Goal: Navigation & Orientation: Find specific page/section

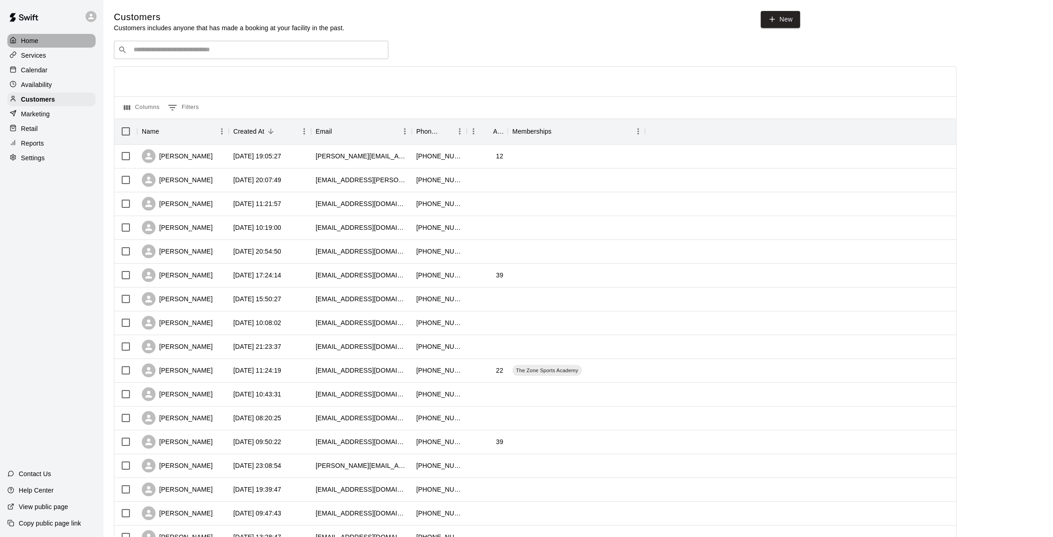
click at [37, 37] on p "Home" at bounding box center [29, 40] width 17 height 9
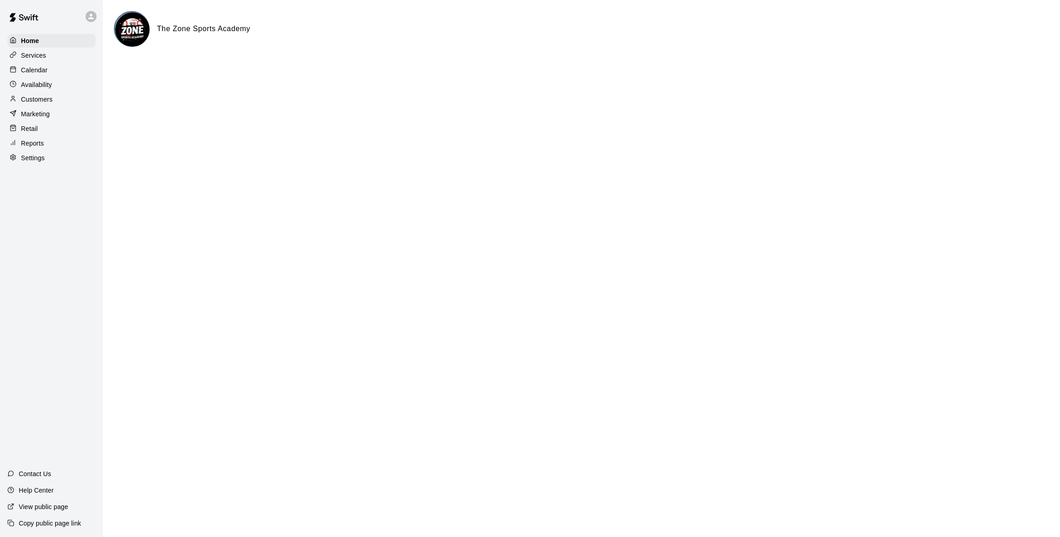
click at [33, 73] on p "Calendar" at bounding box center [34, 69] width 27 height 9
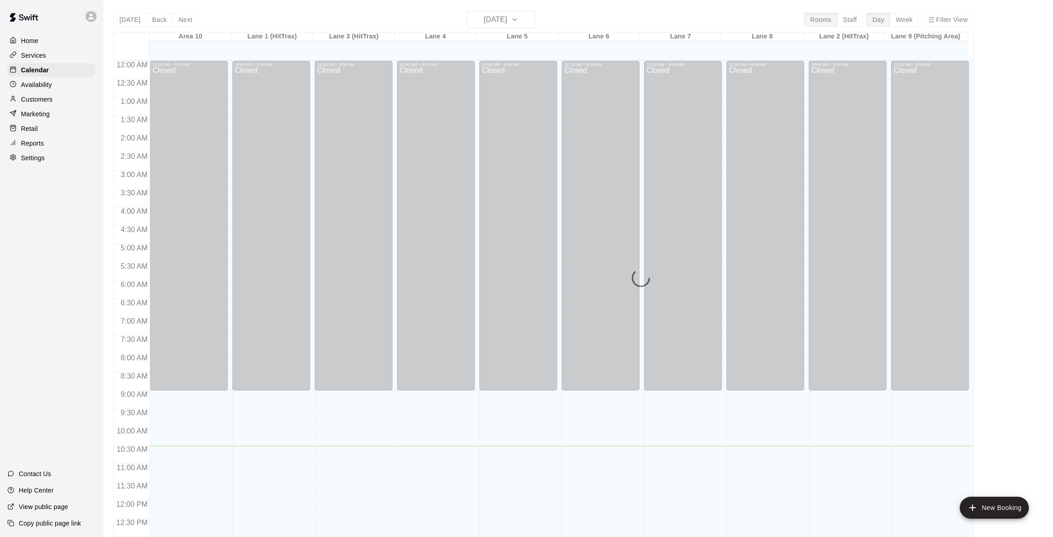
scroll to position [364, 0]
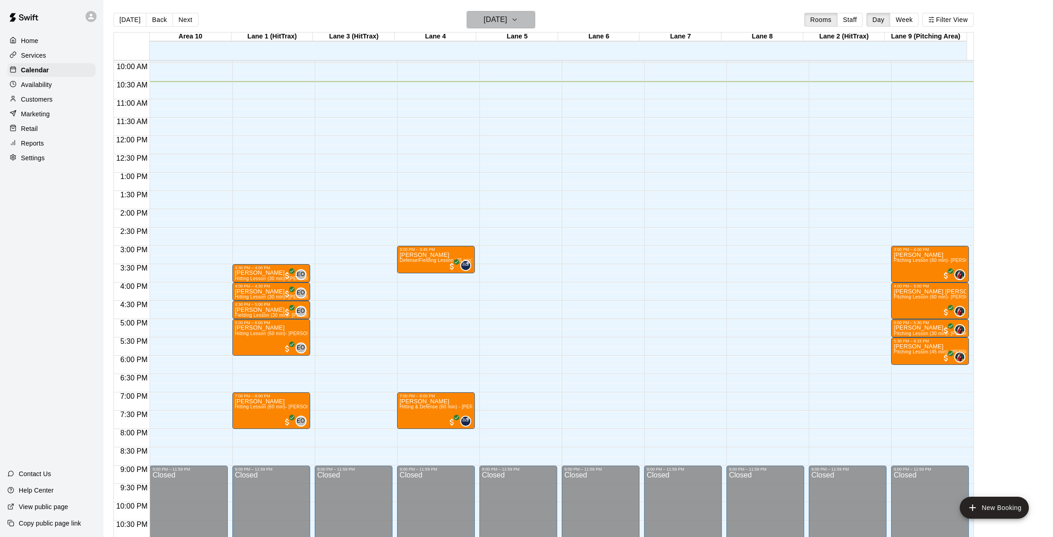
click at [518, 17] on icon "button" at bounding box center [514, 19] width 7 height 11
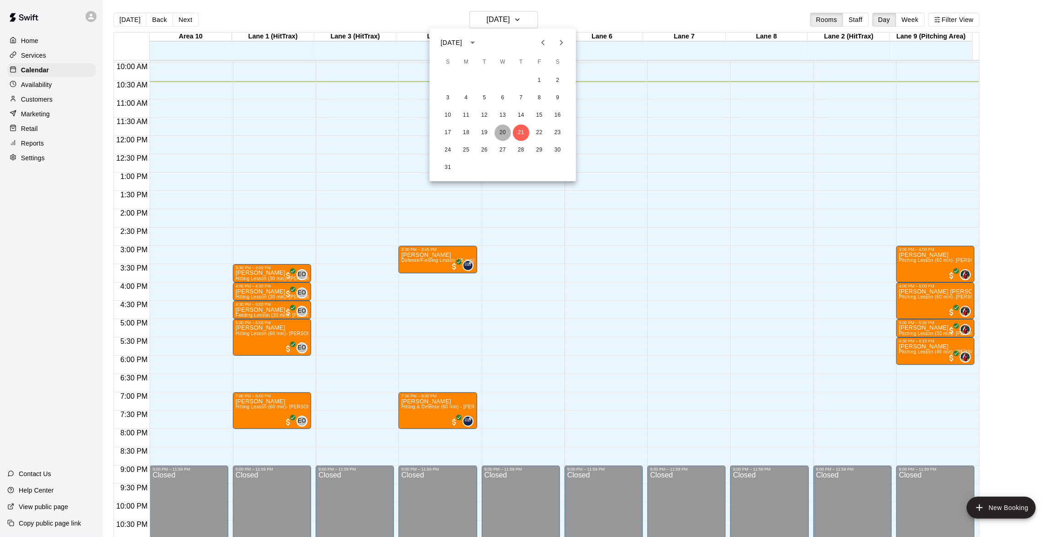
click at [502, 126] on button "20" at bounding box center [503, 132] width 16 height 16
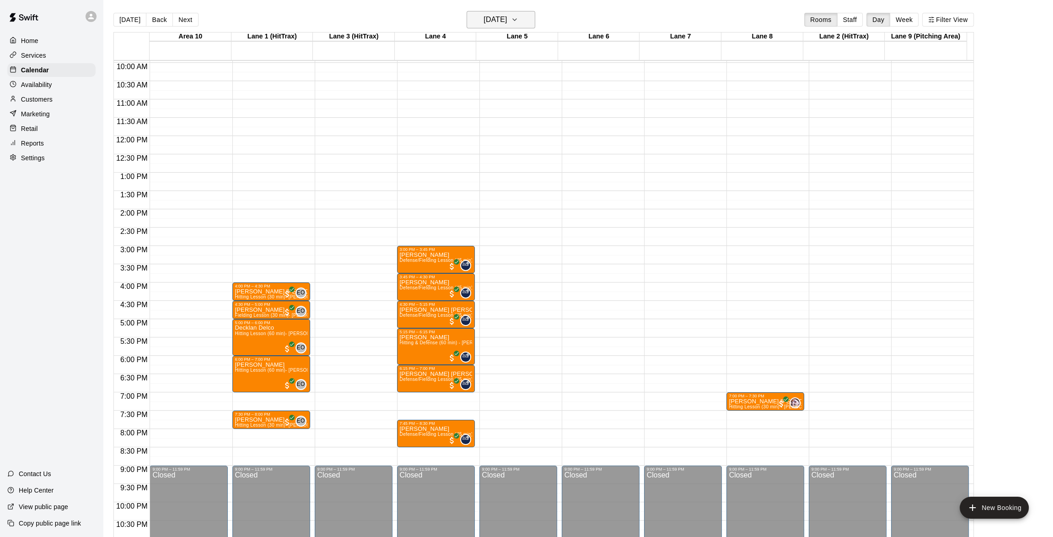
click at [518, 21] on icon "button" at bounding box center [514, 19] width 7 height 11
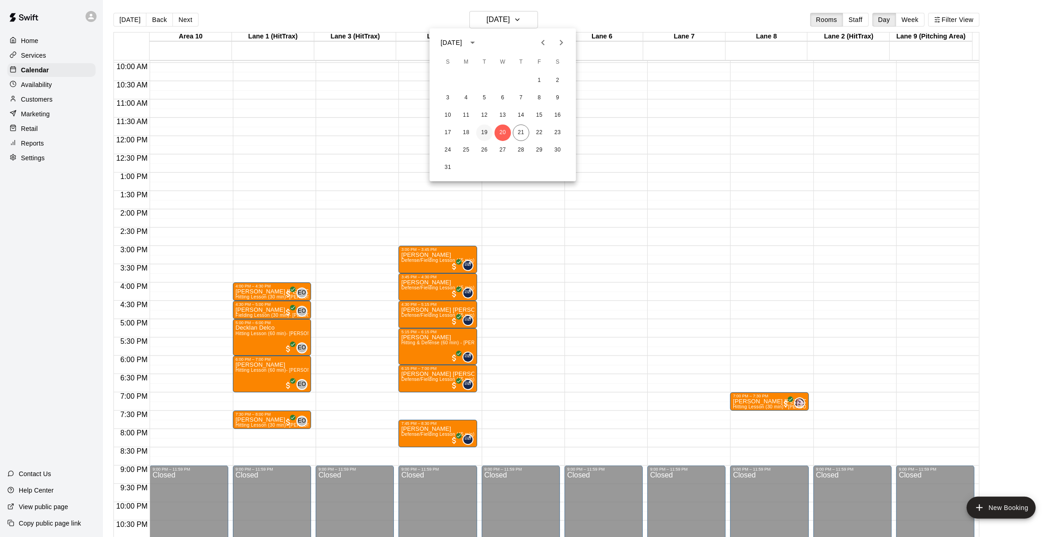
click at [483, 130] on button "19" at bounding box center [484, 132] width 16 height 16
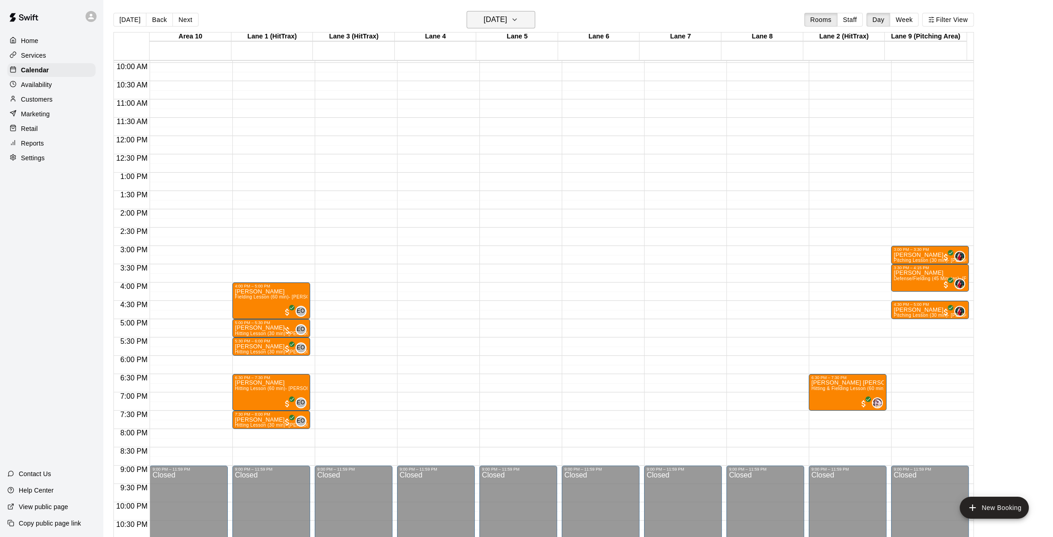
click at [518, 21] on icon "button" at bounding box center [514, 19] width 7 height 11
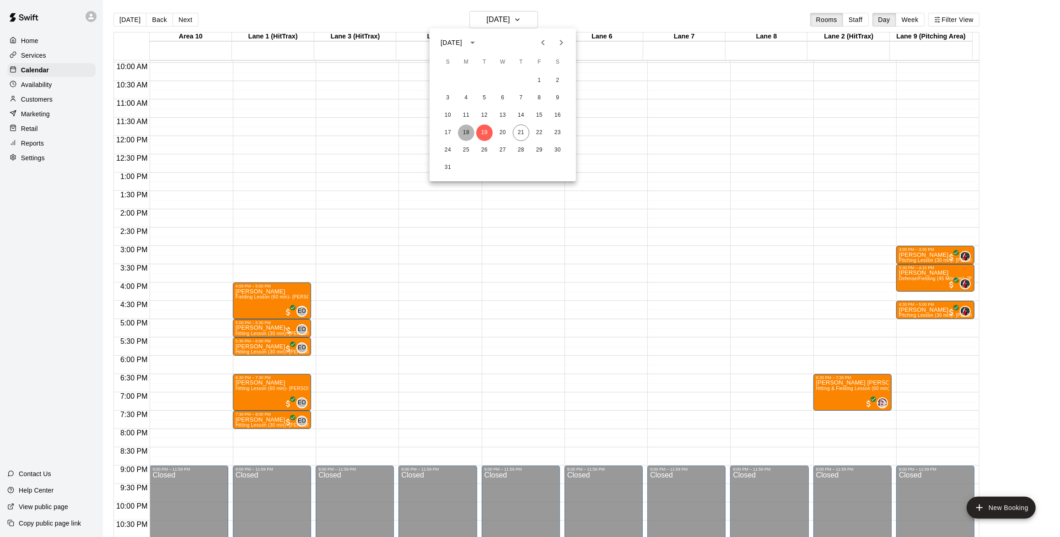
click at [466, 130] on button "18" at bounding box center [466, 132] width 16 height 16
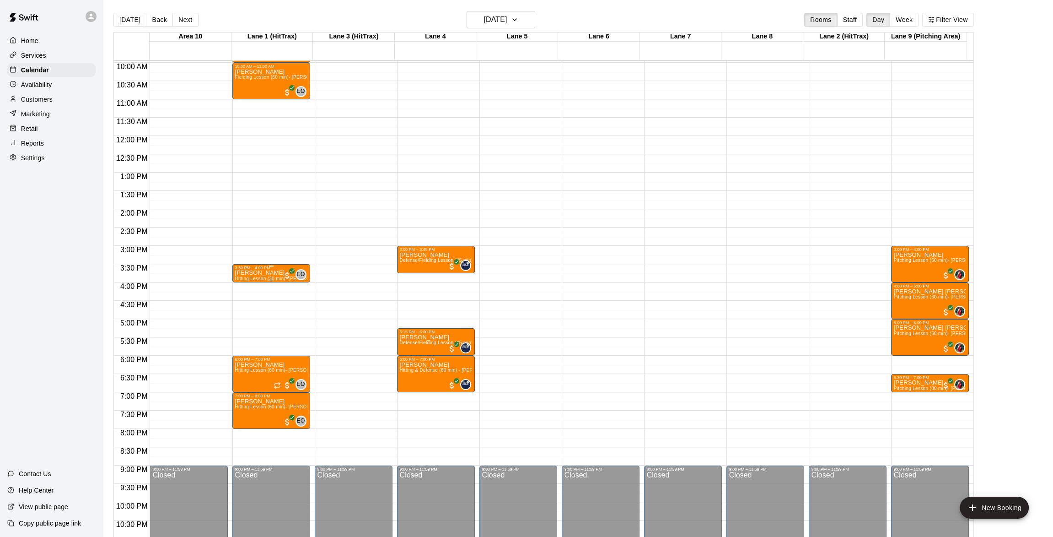
click at [265, 273] on p "[PERSON_NAME]" at bounding box center [271, 273] width 72 height 0
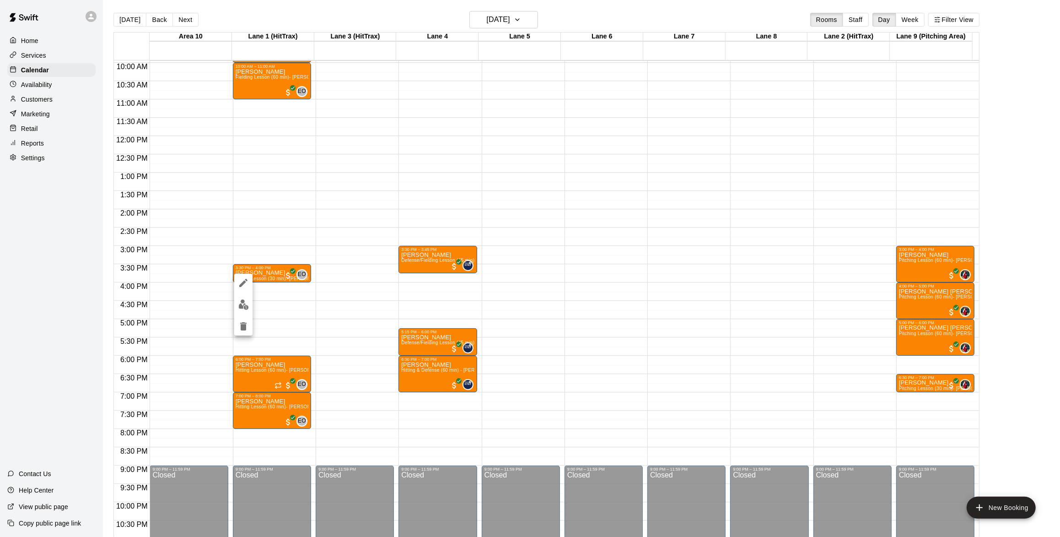
click at [32, 59] on div at bounding box center [530, 268] width 1060 height 537
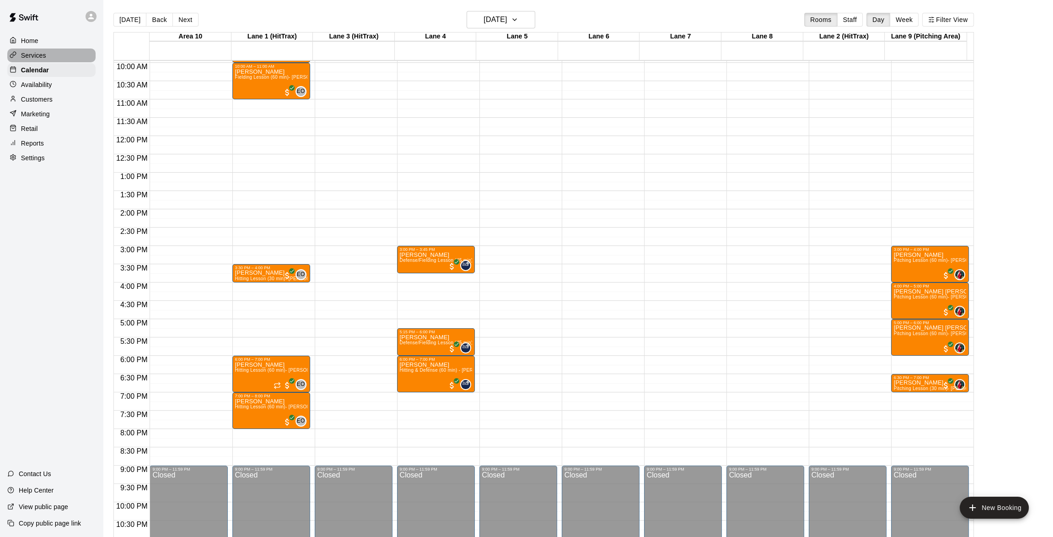
click at [32, 56] on p "Services" at bounding box center [33, 55] width 25 height 9
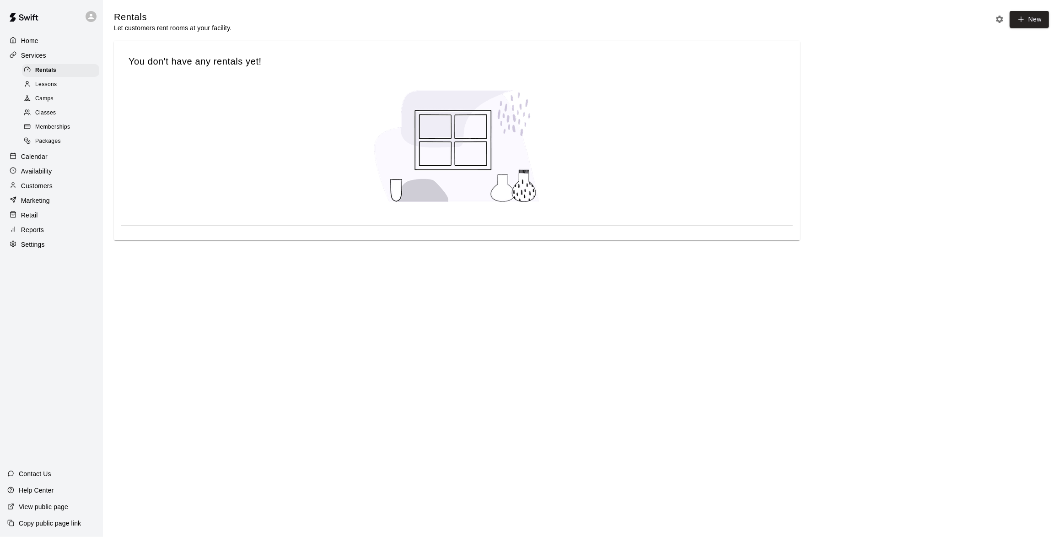
click at [23, 43] on p "Home" at bounding box center [29, 40] width 17 height 9
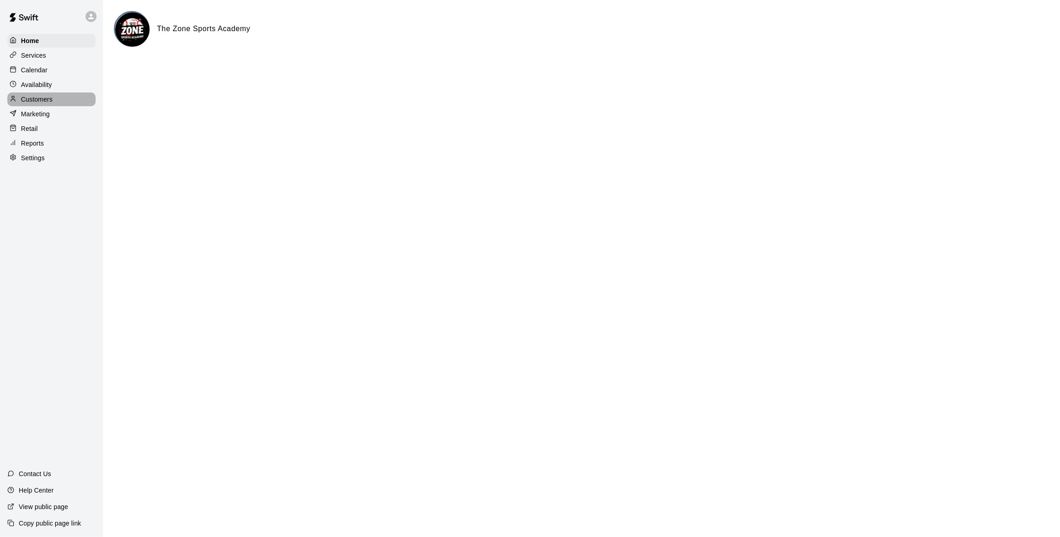
click at [55, 103] on div "Customers" at bounding box center [51, 99] width 88 height 14
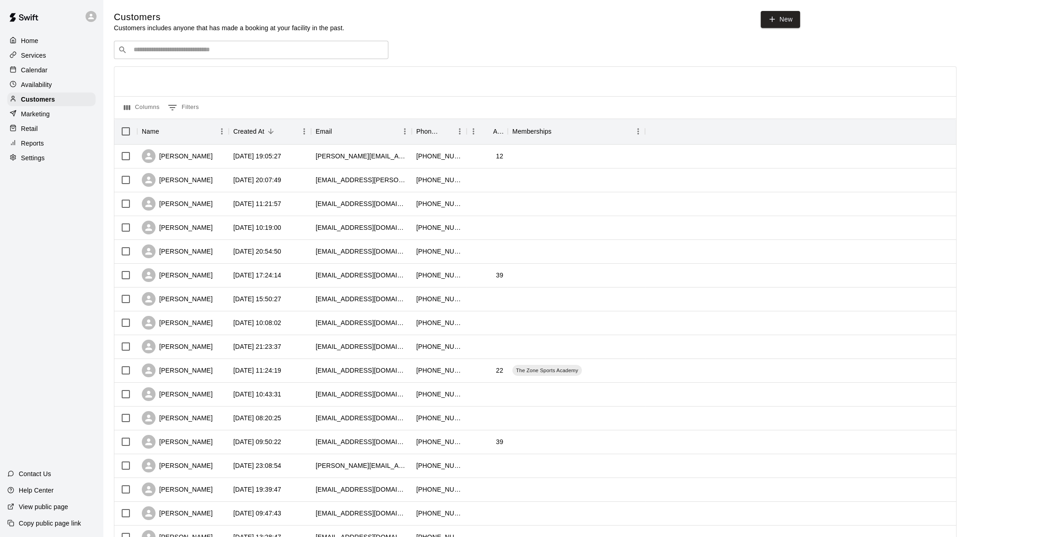
click at [191, 59] on div "​ ​" at bounding box center [251, 50] width 275 height 18
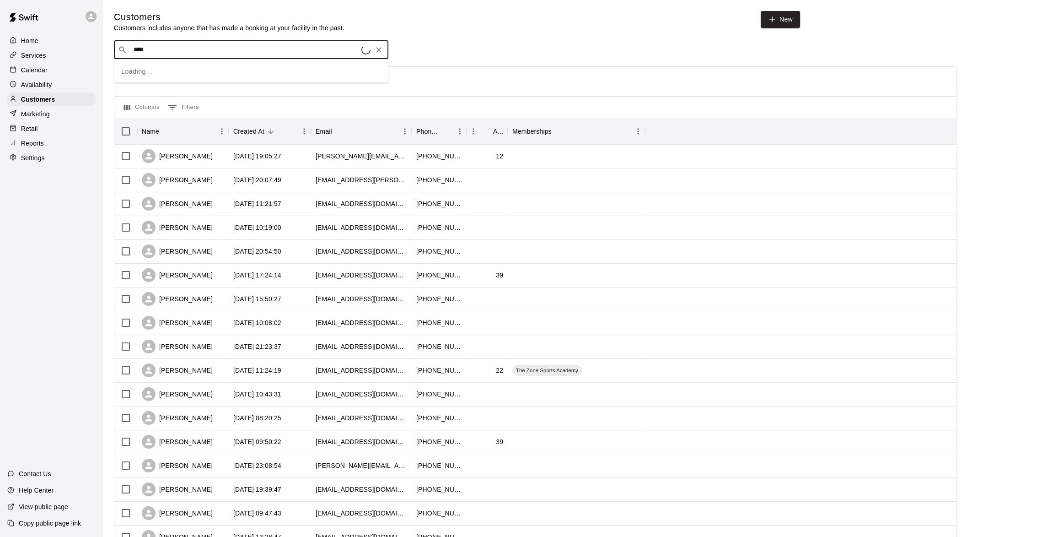
type input "*****"
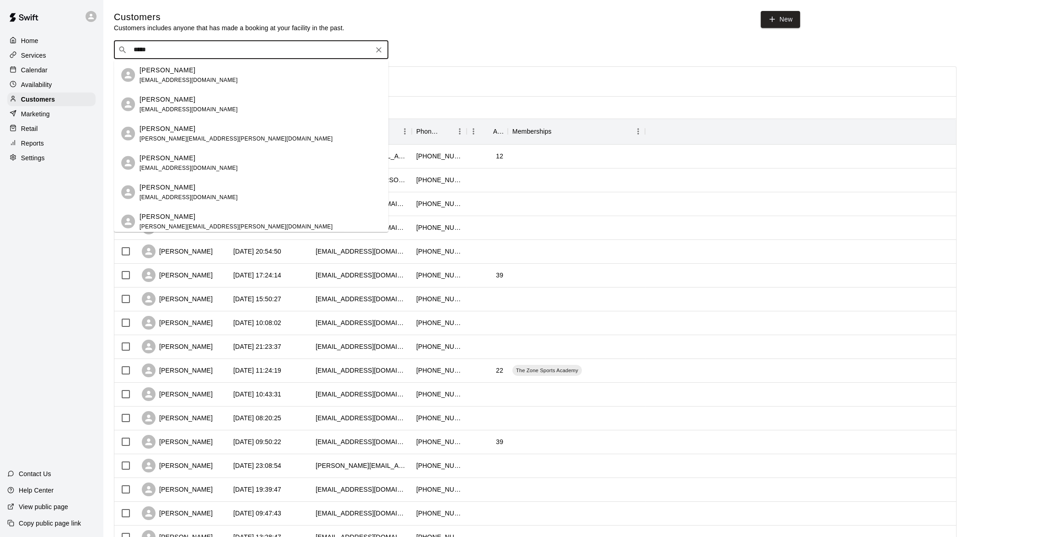
click at [186, 216] on div "[PERSON_NAME]" at bounding box center [236, 216] width 193 height 10
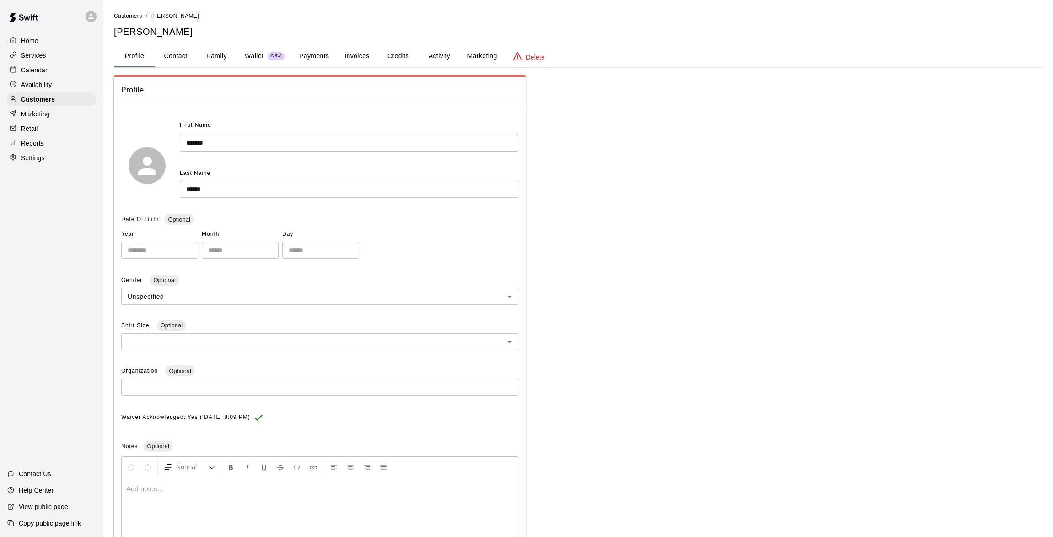
click at [208, 59] on button "Family" at bounding box center [216, 56] width 41 height 22
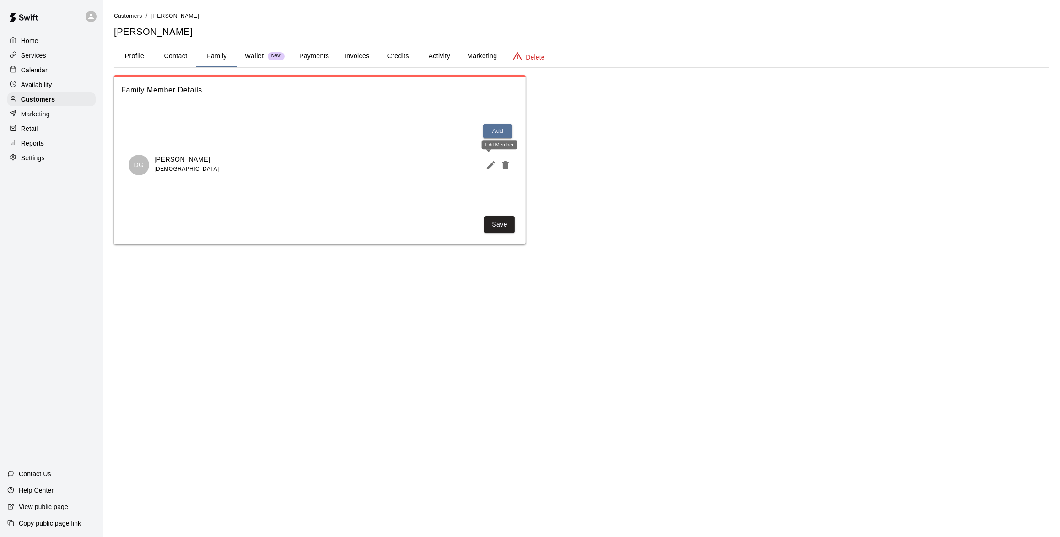
click at [490, 165] on icon "Edit Member" at bounding box center [491, 165] width 8 height 8
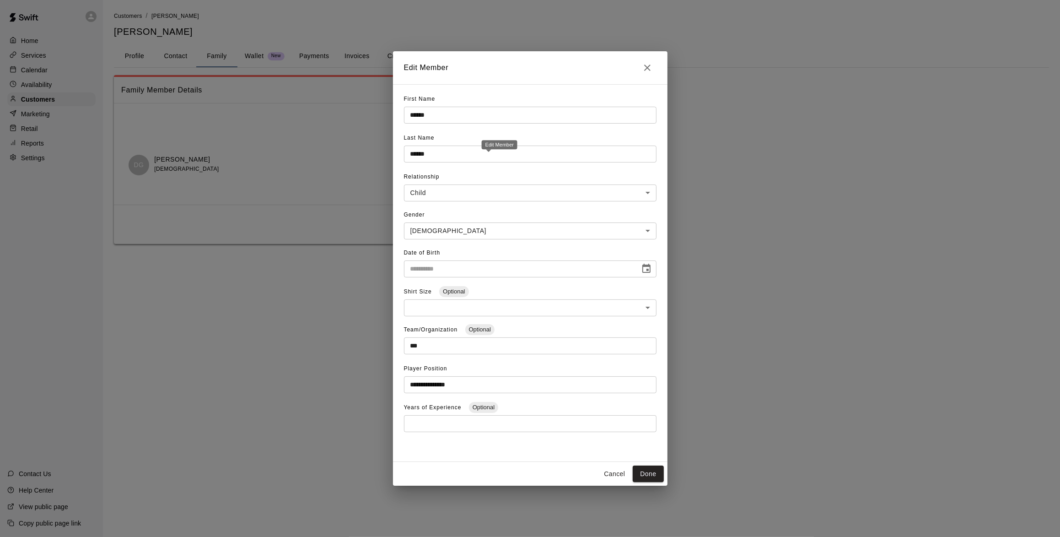
type input "**********"
click at [650, 66] on icon "Close" at bounding box center [647, 67] width 11 height 11
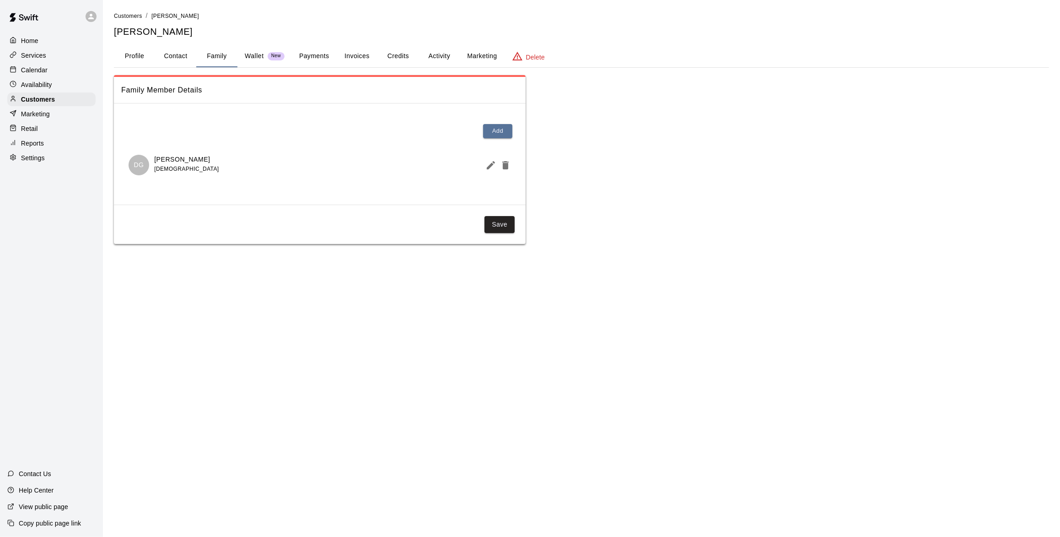
click at [147, 59] on button "Profile" at bounding box center [134, 56] width 41 height 22
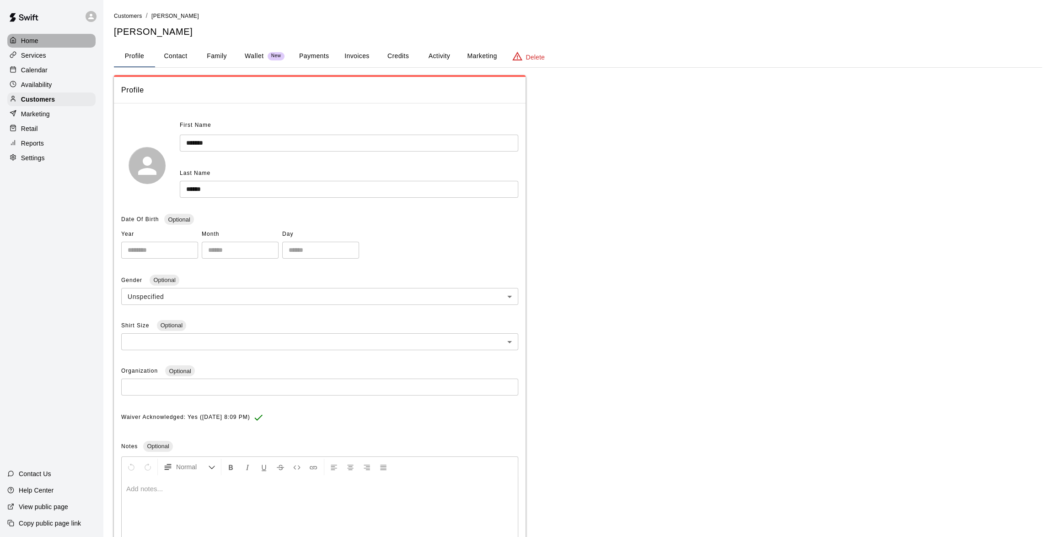
click at [30, 35] on div "Home" at bounding box center [51, 41] width 88 height 14
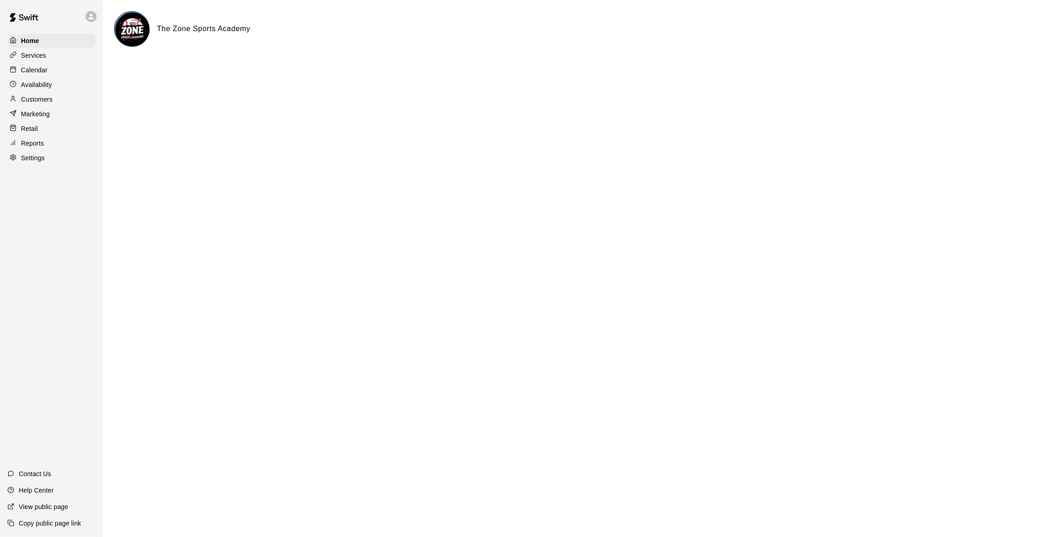
click at [41, 104] on p "Customers" at bounding box center [37, 99] width 32 height 9
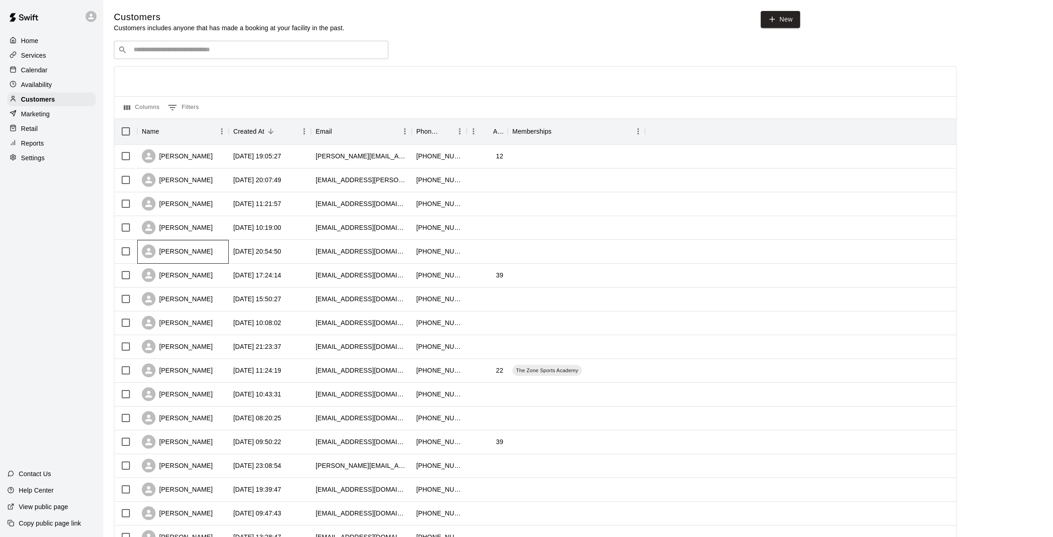
click at [165, 248] on div "[PERSON_NAME]" at bounding box center [177, 251] width 71 height 14
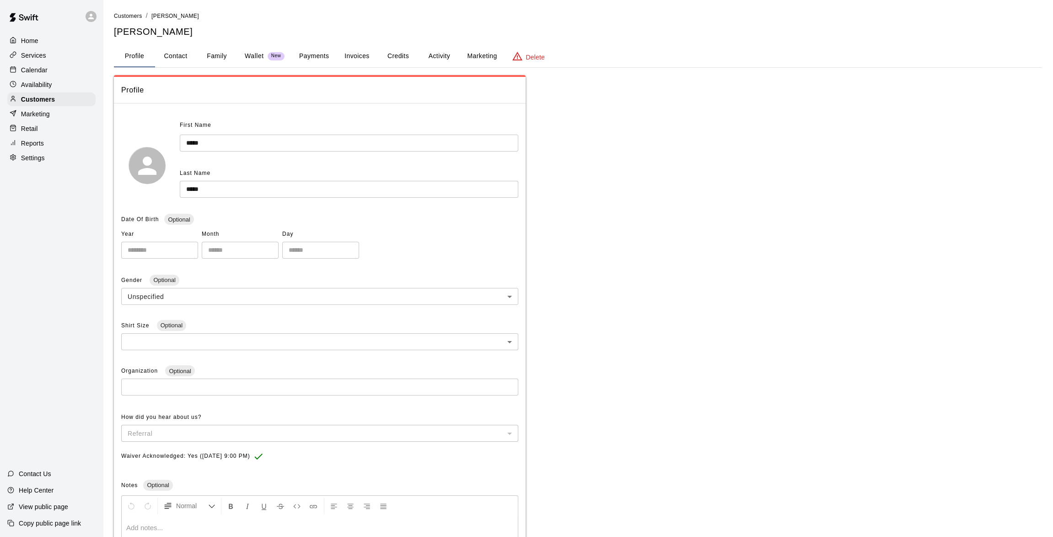
click at [230, 55] on button "Family" at bounding box center [216, 56] width 41 height 22
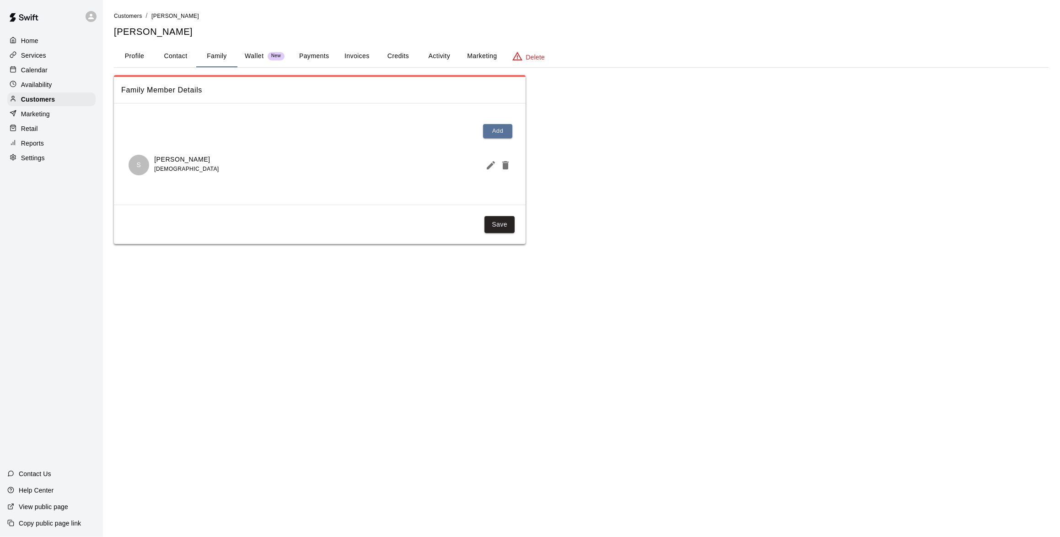
click at [148, 58] on button "Profile" at bounding box center [134, 56] width 41 height 22
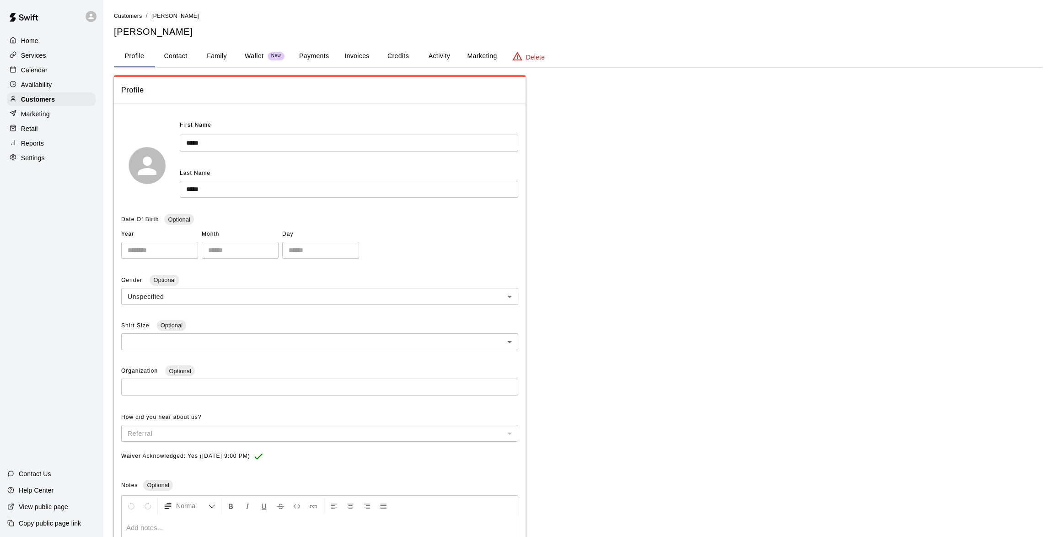
click at [39, 47] on div "Home" at bounding box center [51, 41] width 88 height 14
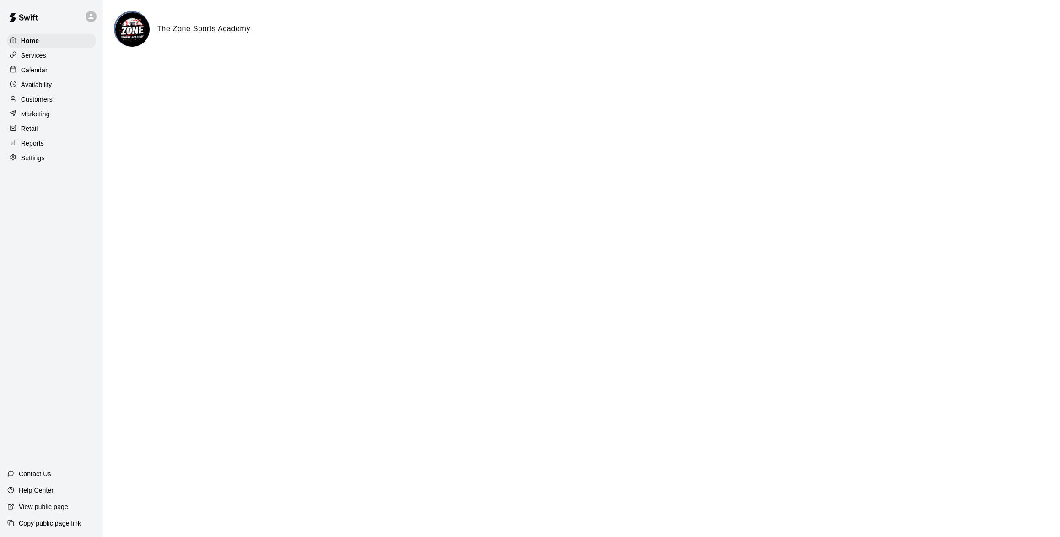
click at [28, 106] on div "Customers" at bounding box center [51, 99] width 88 height 14
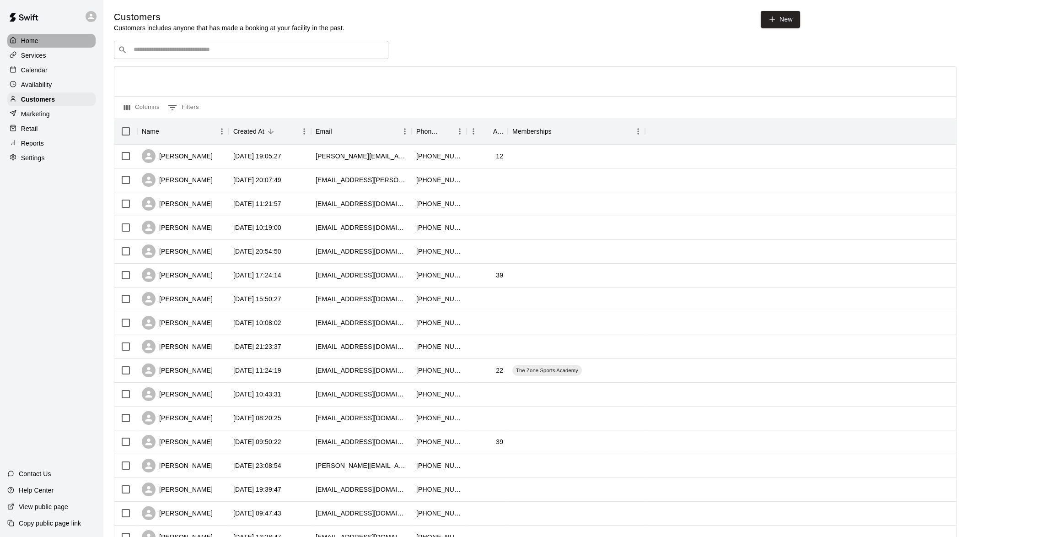
click at [37, 37] on p "Home" at bounding box center [29, 40] width 17 height 9
